Goal: Transaction & Acquisition: Purchase product/service

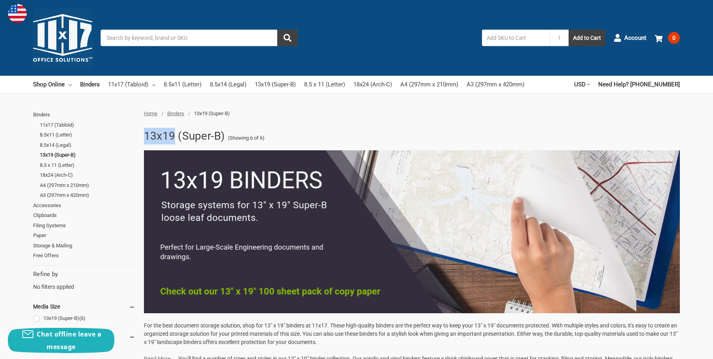
drag, startPoint x: 174, startPoint y: 136, endPoint x: 142, endPoint y: 136, distance: 32.3
click at [142, 136] on div "13x19 (Super-B) (Showing 6 of 6) For the best document storage solution, shop f…" at bounding box center [410, 253] width 540 height 254
copy h1 "13x19"
click at [224, 137] on h1 "13x19 (Super-B)" at bounding box center [184, 136] width 81 height 21
drag, startPoint x: 224, startPoint y: 137, endPoint x: 159, endPoint y: 138, distance: 64.7
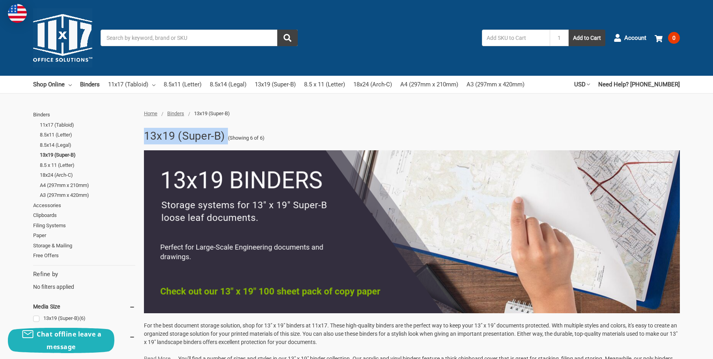
click at [159, 138] on h1 "13x19 (Super-B)" at bounding box center [184, 136] width 81 height 21
copy div "13x19 (Super-B)"
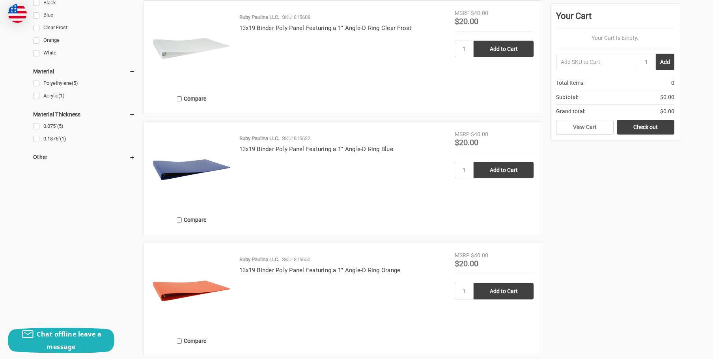
scroll to position [592, 0]
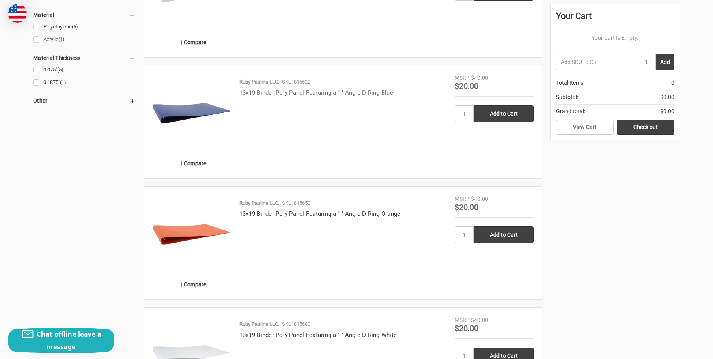
click at [277, 93] on link "13x19 Binder Poly Panel Featuring a 1" Angle-D Ring Blue" at bounding box center [316, 92] width 154 height 7
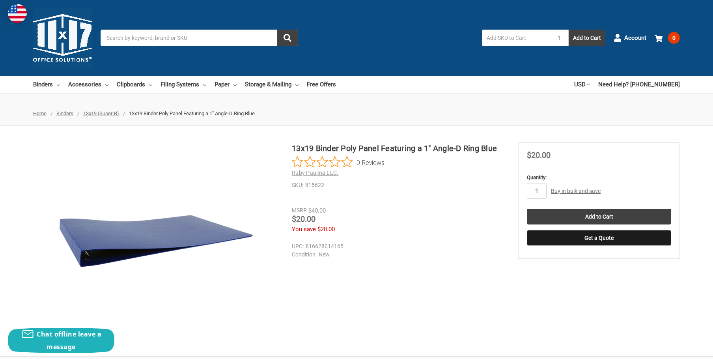
click at [297, 148] on h1 "13x19 Binder Poly Panel Featuring a 1" Angle-D Ring Blue" at bounding box center [398, 148] width 213 height 12
drag, startPoint x: 297, startPoint y: 148, endPoint x: 491, endPoint y: 153, distance: 193.7
click at [490, 155] on div "13x19 Binder Poly Panel Featuring a 1" Angle-D Ring Blue 0 Reviews Ruby Paulina…" at bounding box center [398, 170] width 213 height 56
click at [491, 152] on h1 "13x19 Binder Poly Panel Featuring a 1" Angle-D Ring Blue" at bounding box center [398, 148] width 213 height 12
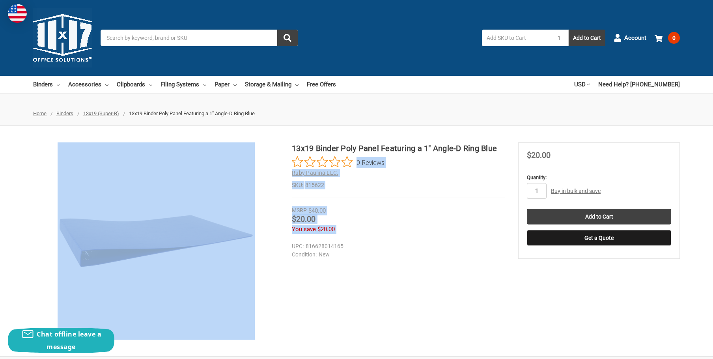
drag, startPoint x: 497, startPoint y: 149, endPoint x: 291, endPoint y: 148, distance: 206.3
click at [291, 148] on div "13x19 Binder Poly Panel Featuring a 1" Angle-D Ring Blue 0 Reviews Ruby Paulina…" at bounding box center [356, 240] width 713 height 197
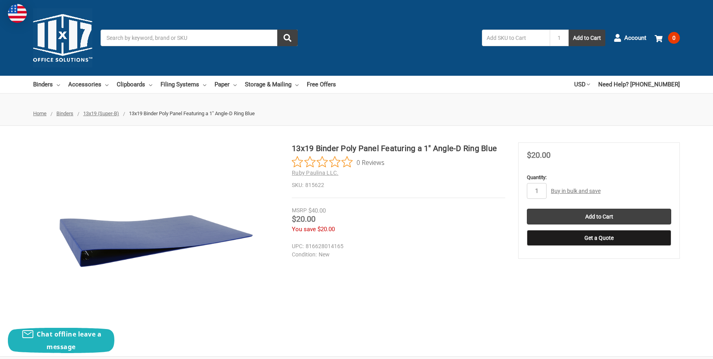
click at [291, 148] on section at bounding box center [162, 240] width 259 height 197
drag, startPoint x: 294, startPoint y: 148, endPoint x: 495, endPoint y: 149, distance: 201.2
click at [495, 149] on h1 "13x19 Binder Poly Panel Featuring a 1" Angle-D Ring Blue" at bounding box center [398, 148] width 213 height 12
copy h1 "13x19 Binder Poly Panel Featuring a 1" Angle-D Ring Blue"
